Goal: Contribute content

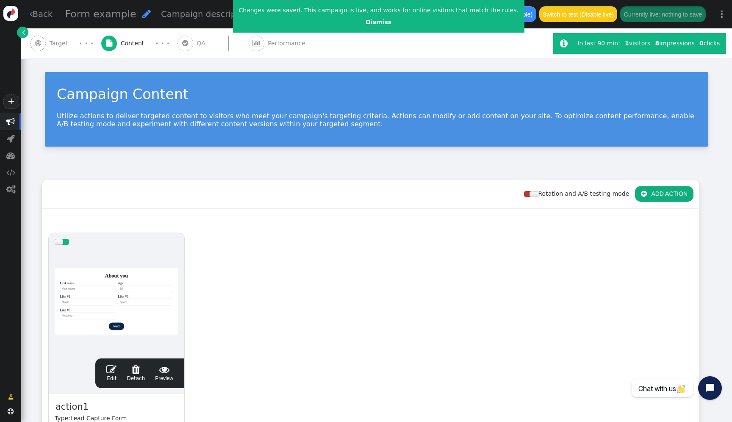
click at [126, 279] on div at bounding box center [117, 302] width 124 height 102
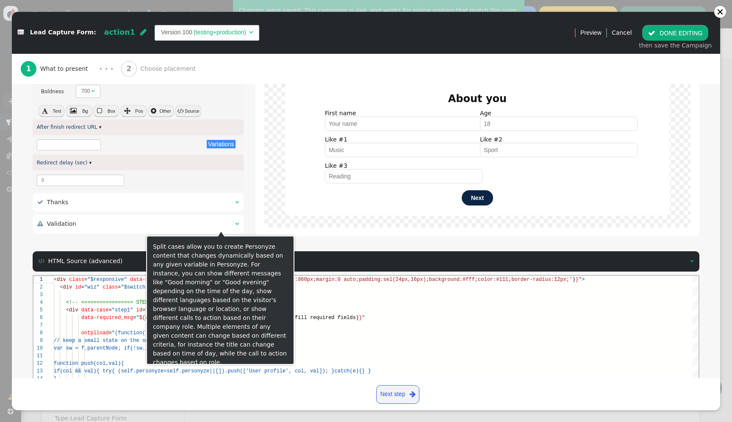
scroll to position [1495, 0]
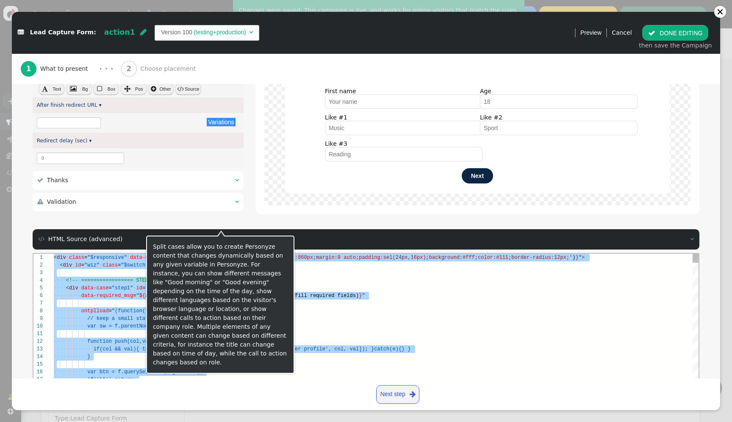
paste textarea "${menu name='Thanks', icon='check'} ${menu args->thanks_title name='Thank-you t…"
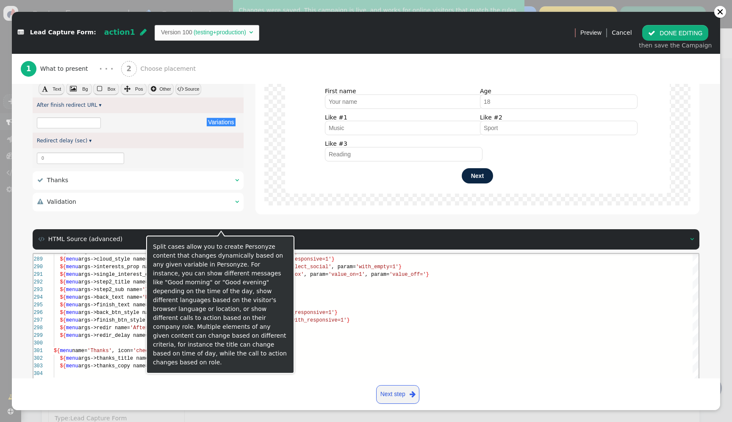
scroll to position [1574, 0]
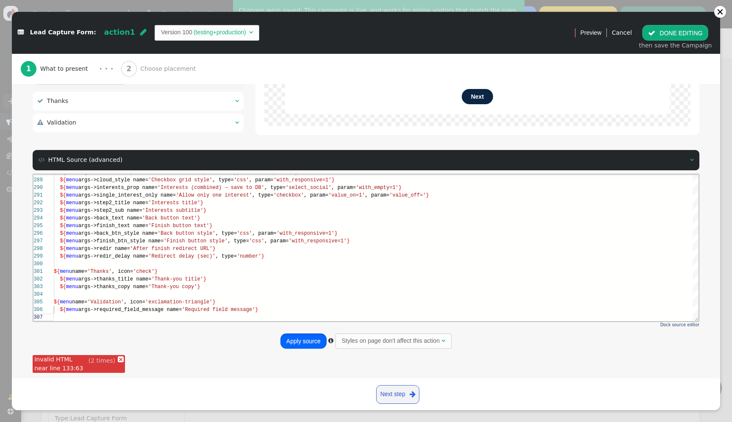
click at [293, 334] on button "Apply source" at bounding box center [303, 340] width 46 height 15
type textarea "${menu args->thanks_title name='Thank-you title'} ${menu args->thanks_copy name…"
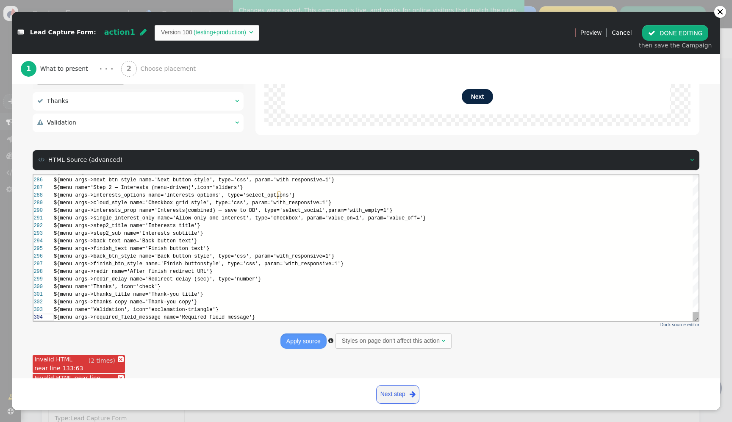
scroll to position [23, 208]
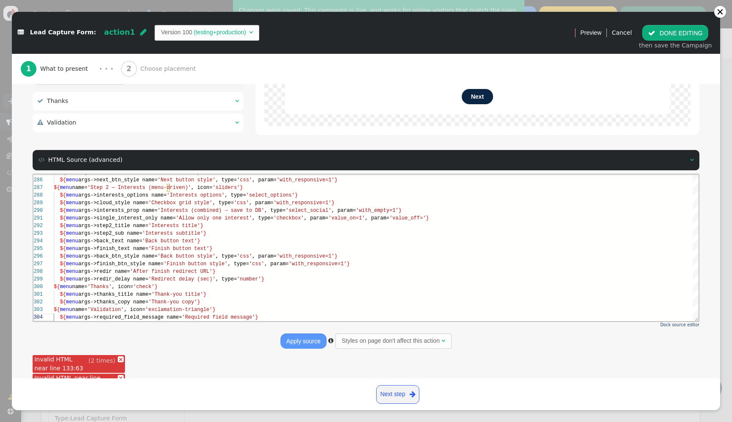
type input "What are your favourite interests?"
type input "Select as many as you like"
type input "Back"
type input "Finish"
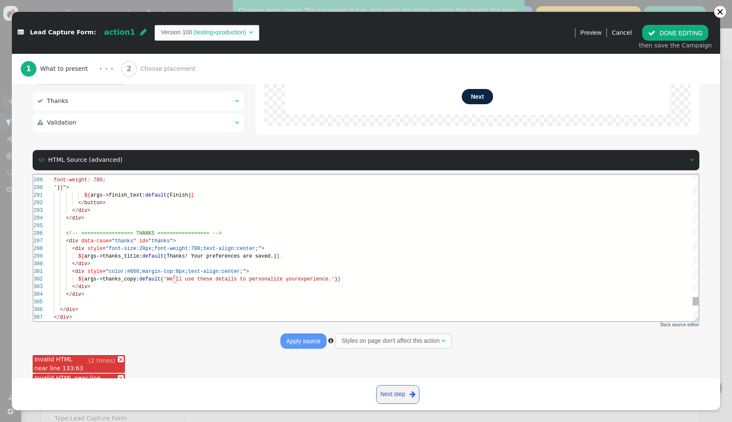
click at [118, 356] on link "×" at bounding box center [121, 359] width 6 height 6
click at [118, 360] on link "×" at bounding box center [121, 359] width 6 height 6
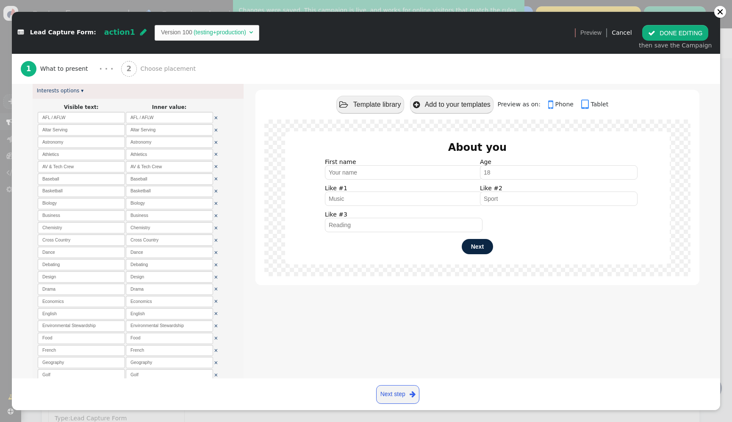
scroll to position [0, 0]
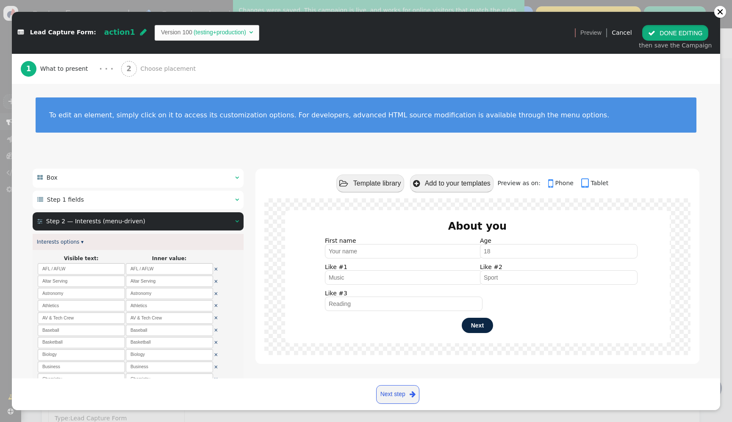
click at [680, 32] on button " DONE EDITING" at bounding box center [675, 32] width 66 height 15
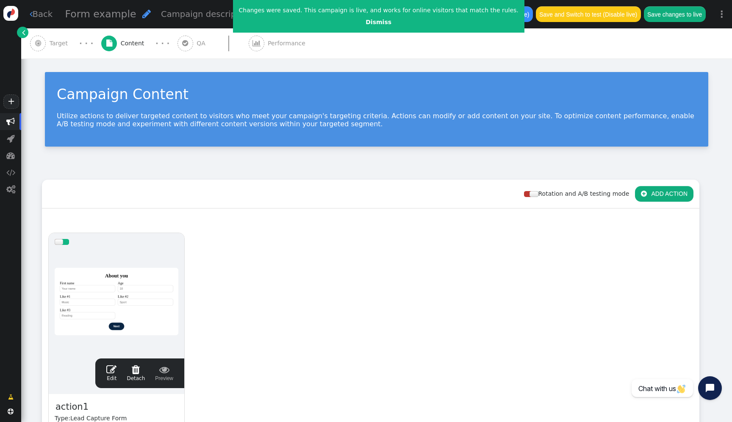
scroll to position [53, 0]
click at [663, 21] on button "Save changes to live" at bounding box center [675, 13] width 62 height 15
